Goal: Use online tool/utility: Utilize a website feature to perform a specific function

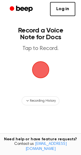
click at [40, 66] on span "button" at bounding box center [41, 70] width 16 height 16
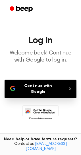
click at [53, 86] on button "Continue with Google" at bounding box center [41, 89] width 72 height 19
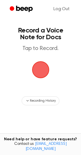
click at [44, 69] on span "button" at bounding box center [41, 70] width 16 height 16
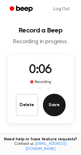
click at [58, 104] on button "Save" at bounding box center [54, 105] width 23 height 23
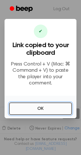
click at [24, 108] on button "OK" at bounding box center [40, 109] width 63 height 12
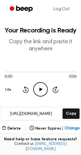
click at [38, 89] on icon "Play Audio" at bounding box center [40, 89] width 14 height 14
click at [41, 88] on icon at bounding box center [40, 90] width 3 height 4
click at [40, 91] on icon at bounding box center [40, 90] width 3 height 4
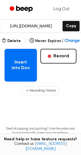
scroll to position [87, 0]
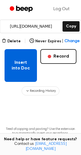
click at [25, 67] on button "Insert into Doc" at bounding box center [21, 65] width 32 height 33
click at [20, 66] on button "Insert into Doc" at bounding box center [21, 65] width 32 height 33
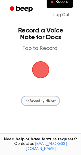
click at [33, 102] on span "Recording History" at bounding box center [42, 101] width 25 height 5
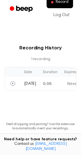
scroll to position [83, 0]
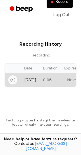
click at [13, 79] on icon "Play" at bounding box center [12, 80] width 5 height 5
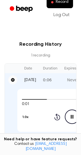
click at [71, 118] on icon at bounding box center [72, 117] width 3 height 4
click at [68, 118] on icon "Play Audio" at bounding box center [72, 117] width 14 height 14
click at [67, 118] on icon "Play Audio" at bounding box center [72, 117] width 14 height 14
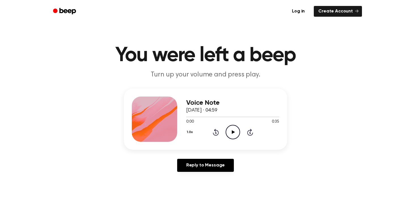
click at [234, 136] on icon "Play Audio" at bounding box center [232, 132] width 14 height 14
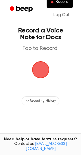
click at [42, 71] on span "button" at bounding box center [41, 70] width 16 height 16
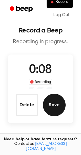
click at [54, 102] on button "Save" at bounding box center [54, 105] width 23 height 23
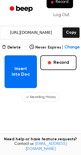
scroll to position [83, 0]
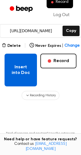
click at [22, 68] on button "Insert into Doc" at bounding box center [21, 70] width 32 height 33
